Goal: Task Accomplishment & Management: Complete application form

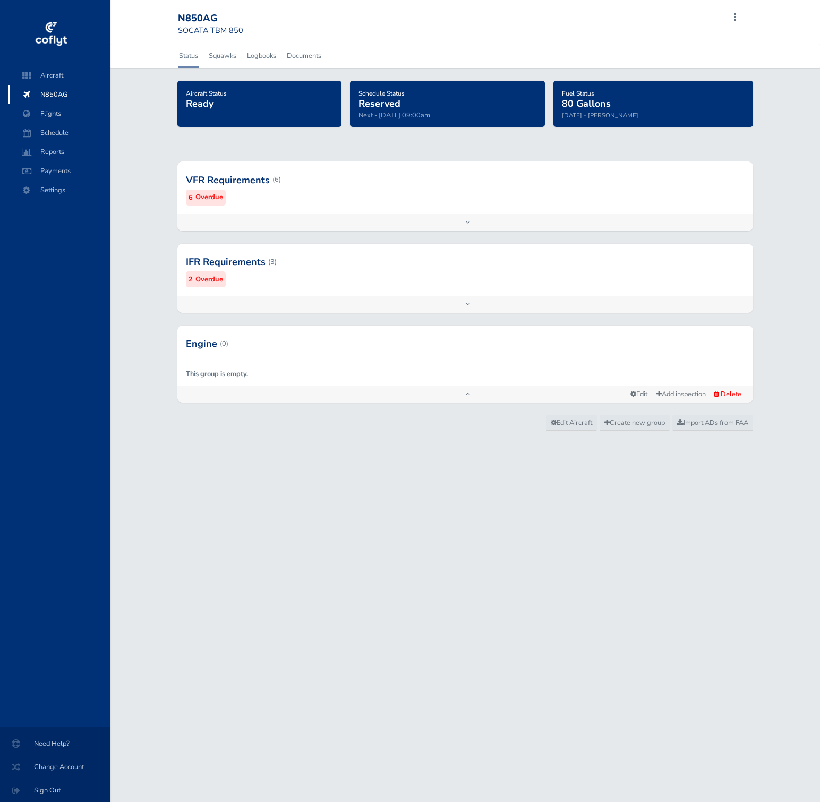
click at [57, 247] on div "Aircraft N850AG Flights Schedule Reports Payments Settings" at bounding box center [60, 396] width 120 height 661
click at [74, 108] on span "Flights" at bounding box center [59, 113] width 81 height 19
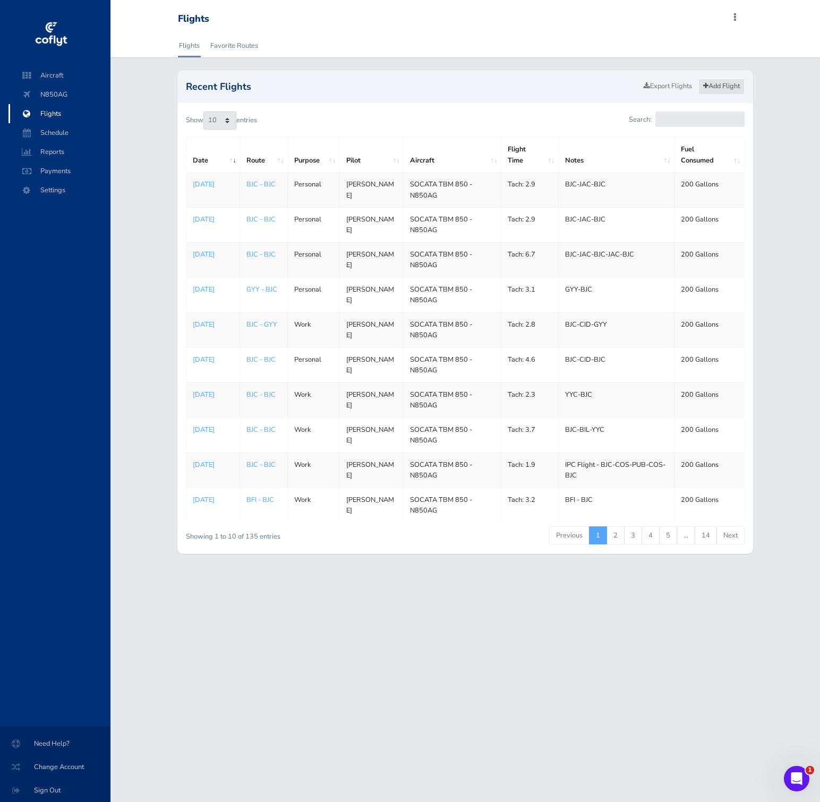
click at [722, 83] on link "Add Flight" at bounding box center [722, 86] width 46 height 15
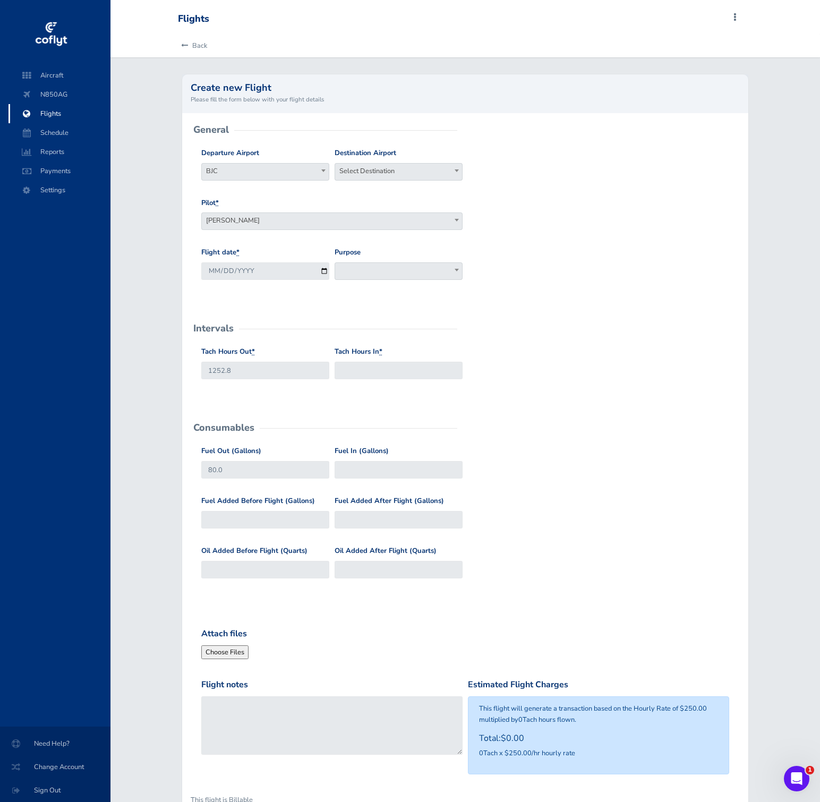
click at [524, 355] on div "Tach Hours Out * 1252.8 Tach Hours In *" at bounding box center [465, 371] width 533 height 50
